Goal: Find specific fact: Find specific fact

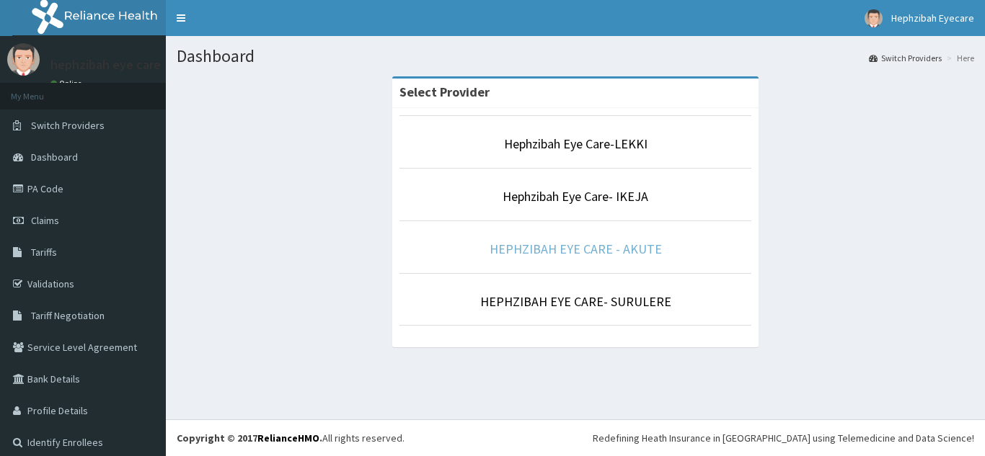
click at [586, 247] on link "HEPHZIBAH EYE CARE - AKUTE" at bounding box center [576, 249] width 172 height 17
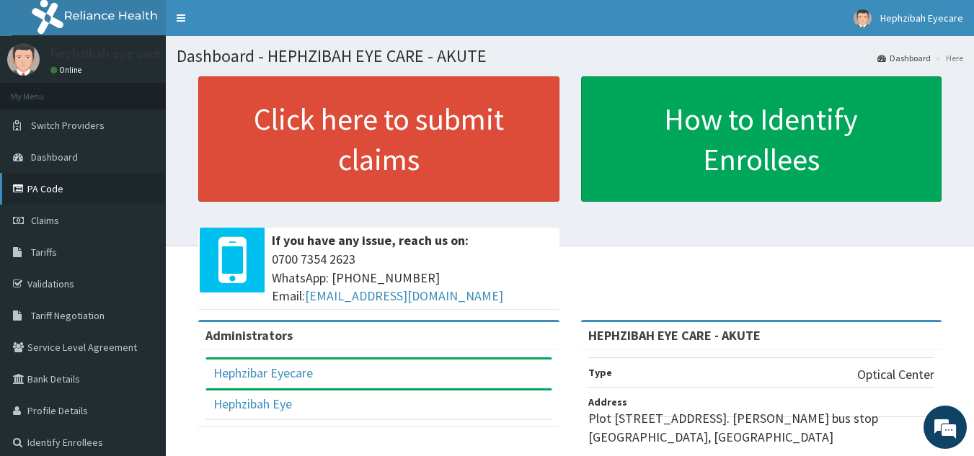
click at [74, 190] on link "PA Code" at bounding box center [83, 189] width 166 height 32
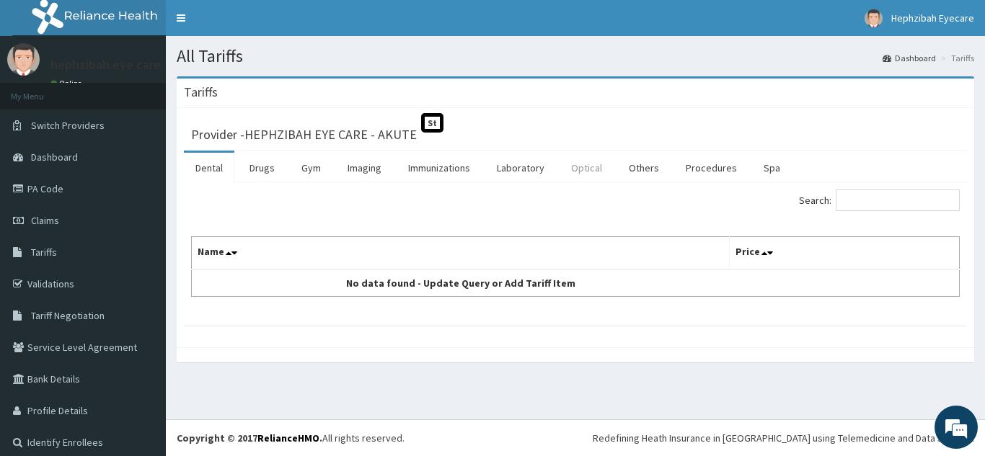
click at [581, 167] on link "Optical" at bounding box center [586, 168] width 54 height 30
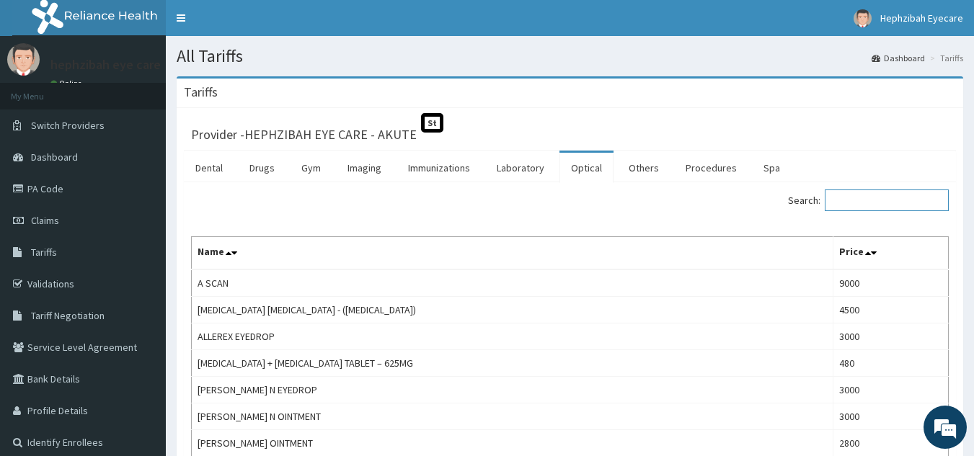
click at [856, 198] on input "Search:" at bounding box center [887, 201] width 124 height 22
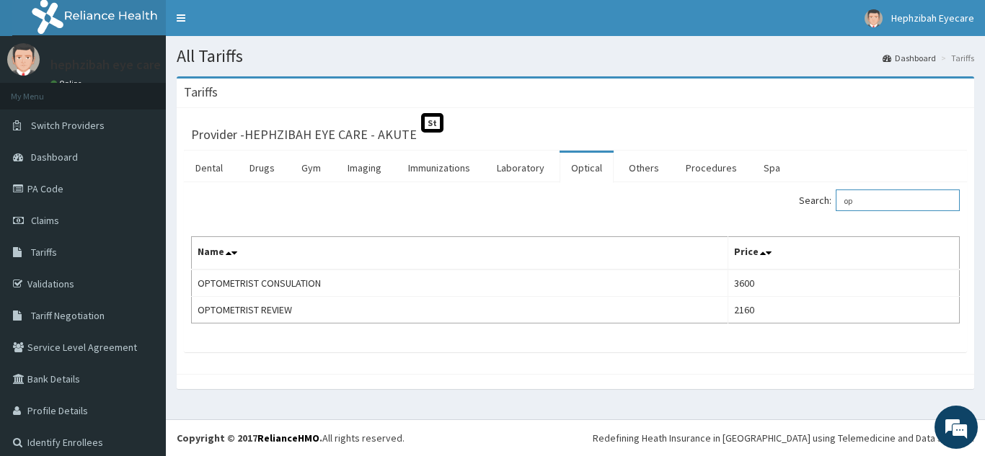
type input "o"
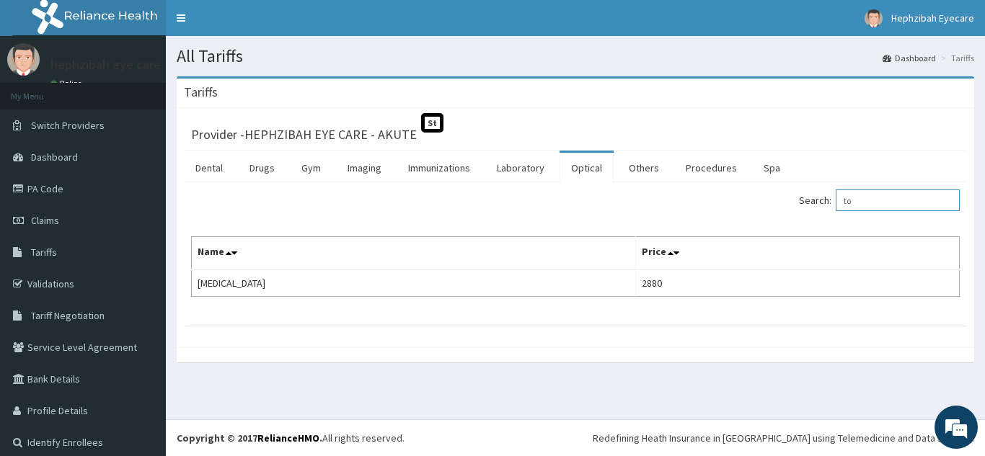
type input "t"
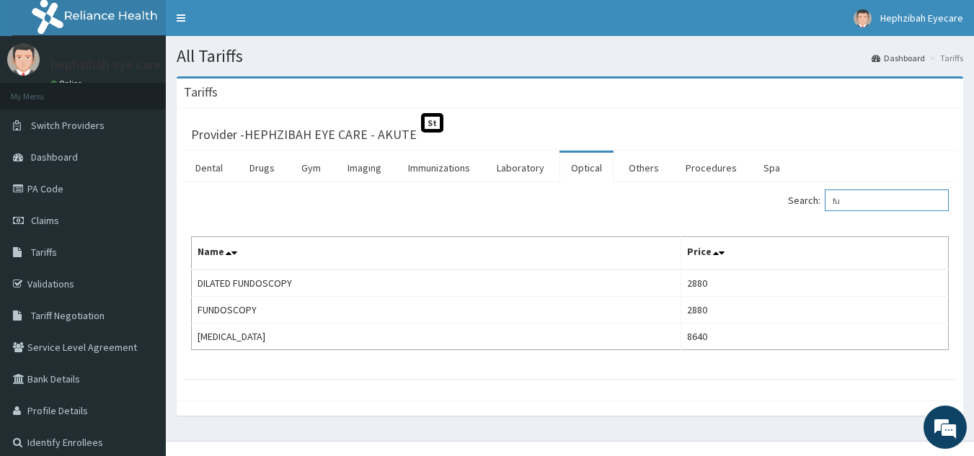
type input "f"
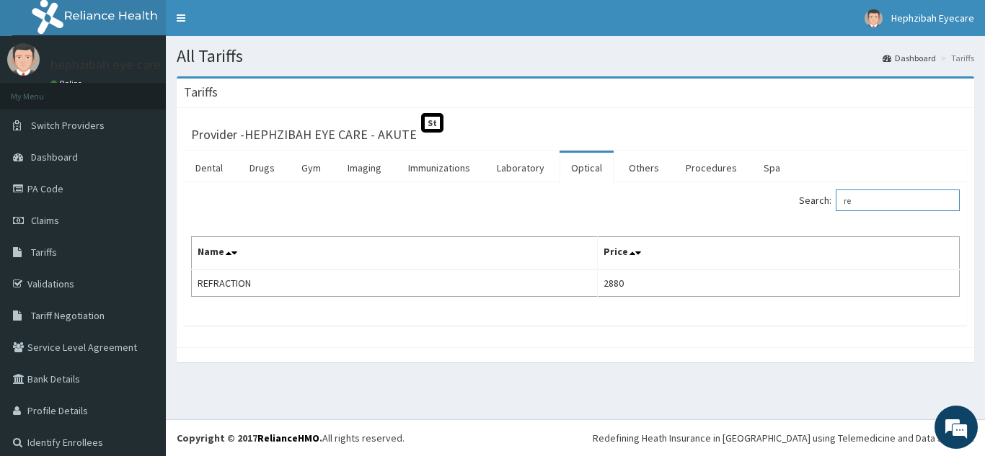
type input "r"
type input "artif"
